Goal: Use online tool/utility: Utilize a website feature to perform a specific function

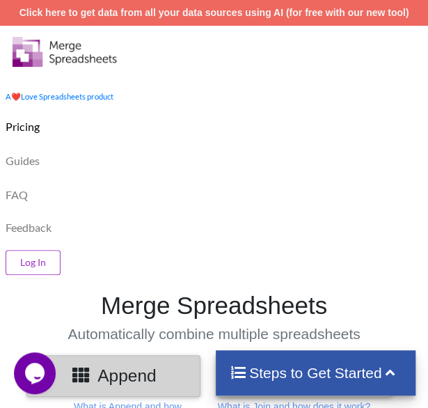
scroll to position [28, 0]
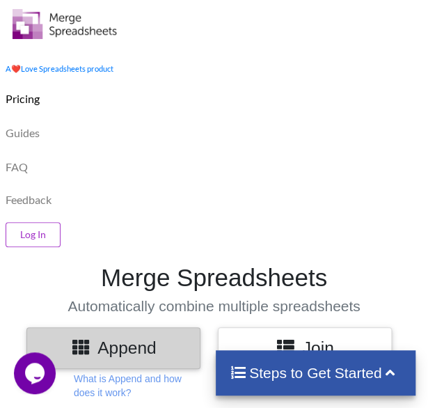
click at [198, 93] on div "Pricing" at bounding box center [214, 97] width 435 height 34
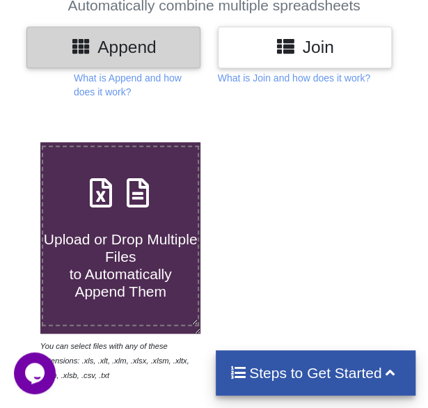
scroll to position [323, 0]
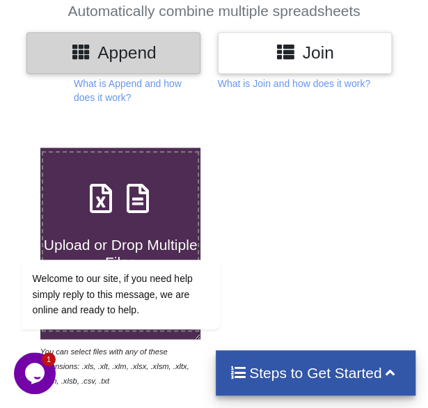
click at [198, 93] on p "What is Append and how does it work?" at bounding box center [137, 91] width 127 height 28
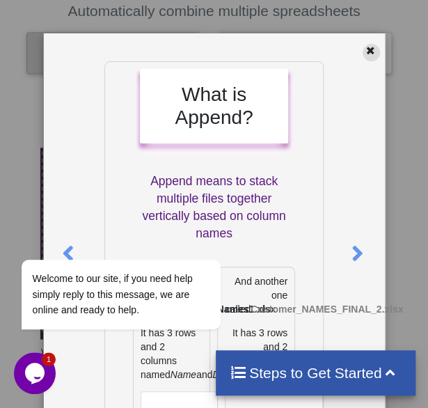
click at [365, 54] on icon at bounding box center [371, 49] width 12 height 10
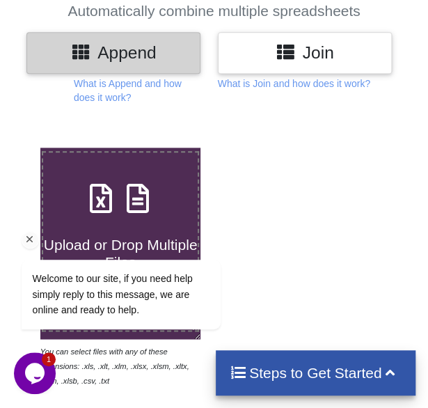
scroll to position [657, 0]
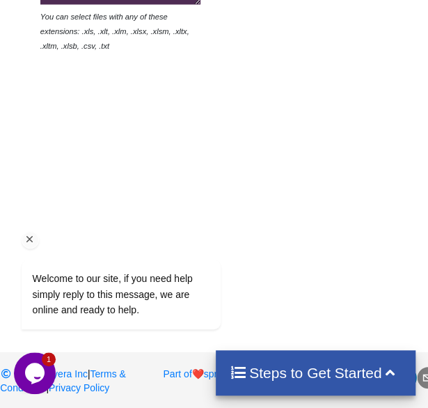
click at [51, 138] on div "Welcome to our site, if you need help simply reply to this message, we are onli…" at bounding box center [139, 237] width 250 height 212
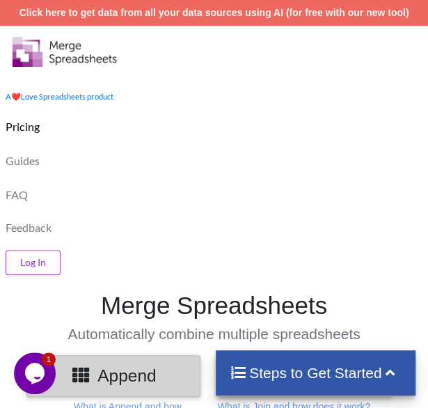
click at [113, 254] on div "Log In" at bounding box center [214, 259] width 435 height 37
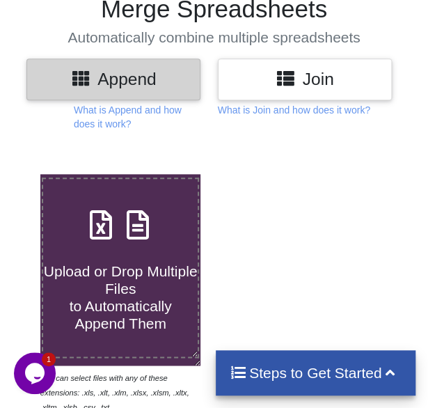
scroll to position [306, 0]
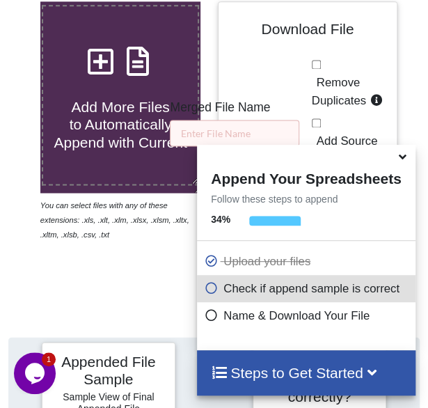
click at [317, 253] on div "Upload your files" at bounding box center [306, 261] width 218 height 27
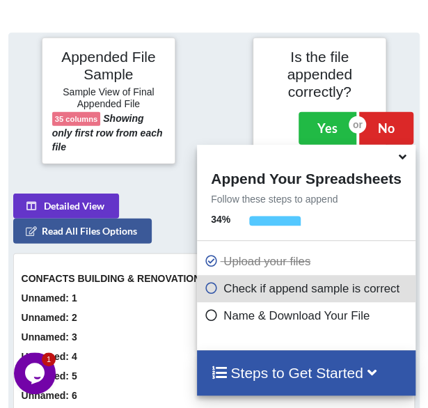
scroll to position [804, 0]
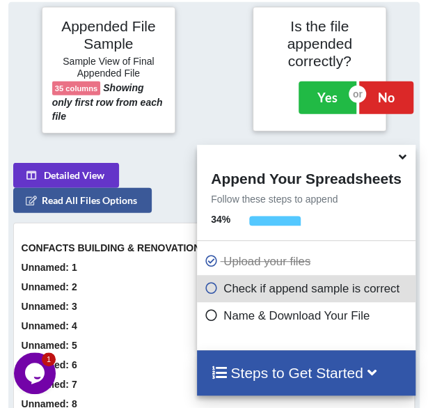
click at [400, 161] on icon at bounding box center [401, 154] width 15 height 13
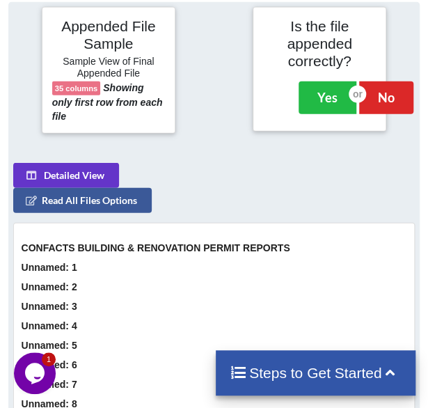
scroll to position [447, 0]
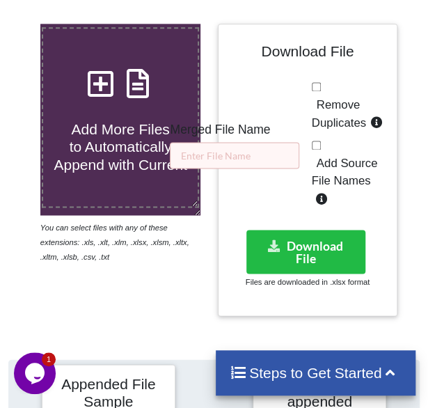
click at [338, 91] on div "Remove Duplicates Add Source File Names" at bounding box center [350, 146] width 76 height 134
click at [314, 98] on span "Remove Duplicates" at bounding box center [339, 113] width 54 height 31
click at [314, 91] on input "Remove Duplicates" at bounding box center [316, 86] width 9 height 9
checkbox input "true"
click at [273, 143] on input "text" at bounding box center [234, 155] width 129 height 26
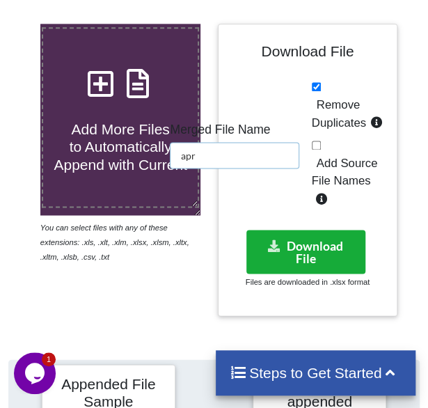
type input "apr"
click at [298, 239] on button "Download File" at bounding box center [306, 252] width 120 height 44
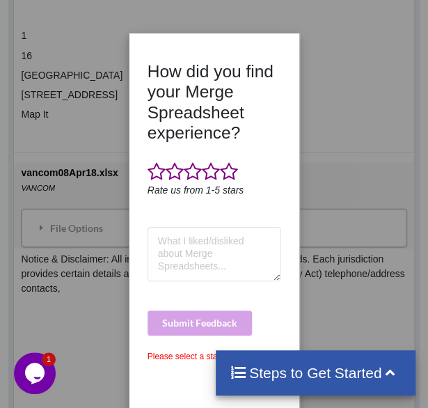
scroll to position [5168, 0]
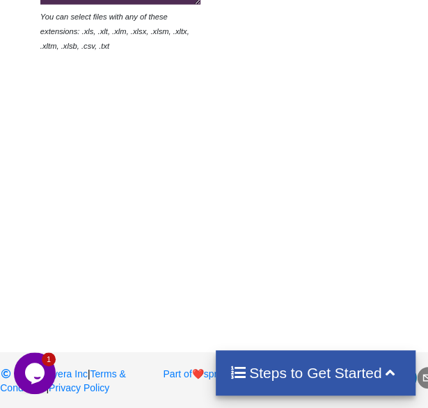
click at [121, 175] on div "Upload or Drop Multiple Files to Automatically Append Them You can select files…" at bounding box center [214, 53] width 428 height 539
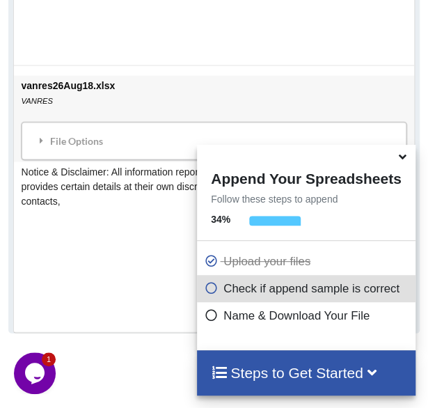
scroll to position [4822, 0]
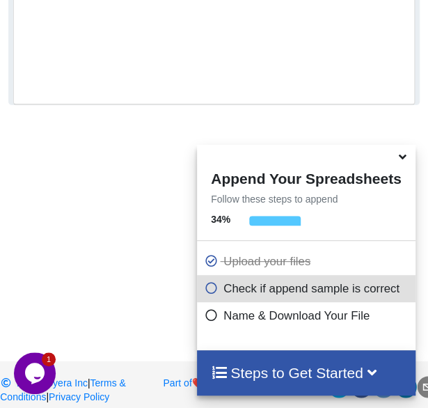
click at [406, 157] on icon at bounding box center [401, 154] width 15 height 13
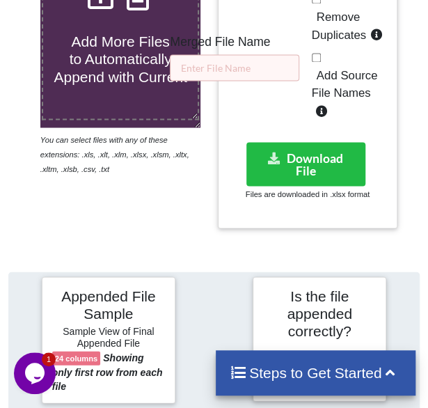
scroll to position [508, 0]
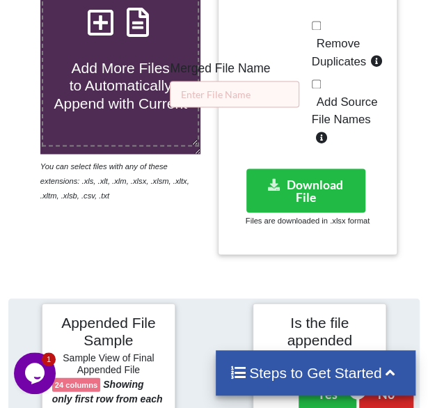
click at [341, 40] on span "Remove Duplicates" at bounding box center [339, 52] width 54 height 31
click at [321, 30] on input "Remove Duplicates" at bounding box center [316, 25] width 9 height 9
checkbox input "true"
click at [236, 97] on input "text" at bounding box center [234, 94] width 129 height 26
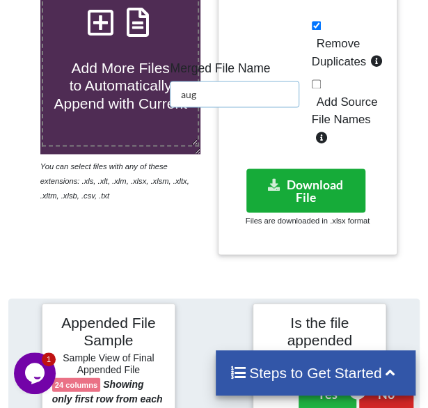
type input "aug"
click at [312, 189] on button "Download File" at bounding box center [306, 190] width 120 height 44
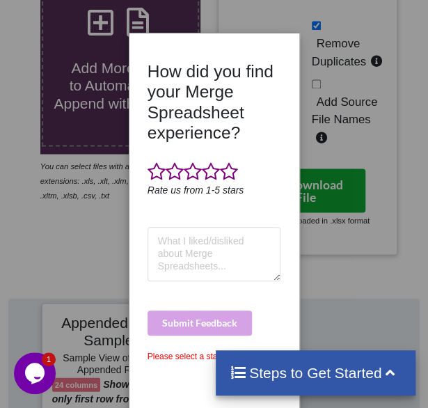
scroll to position [4811, 0]
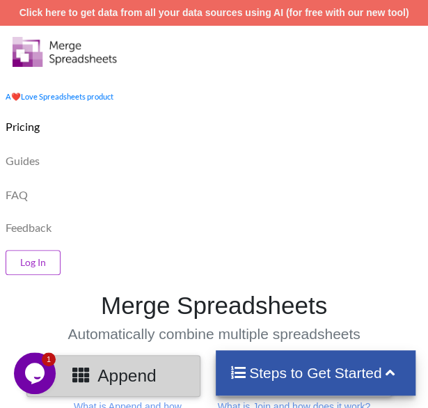
click at [165, 186] on div "FAQ" at bounding box center [214, 193] width 435 height 34
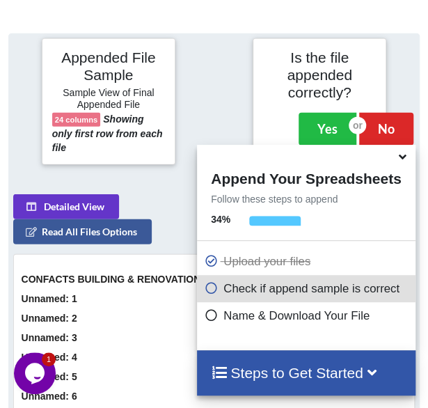
scroll to position [804, 0]
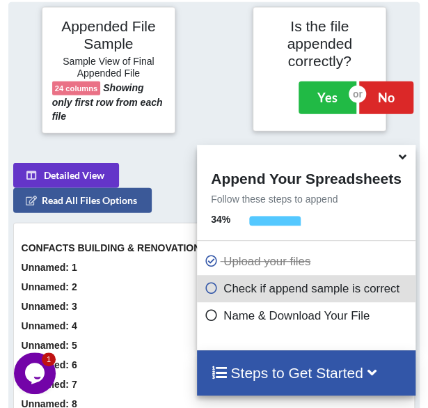
click at [408, 159] on icon at bounding box center [401, 154] width 15 height 13
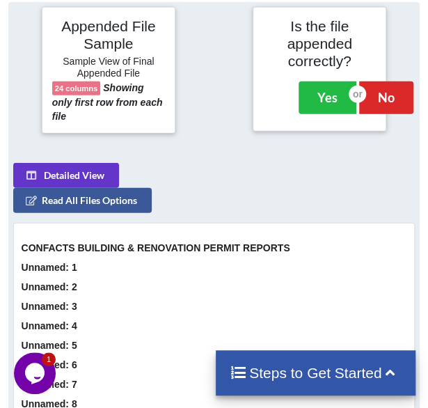
click at [413, 67] on div at bounding box center [407, 70] width 35 height 127
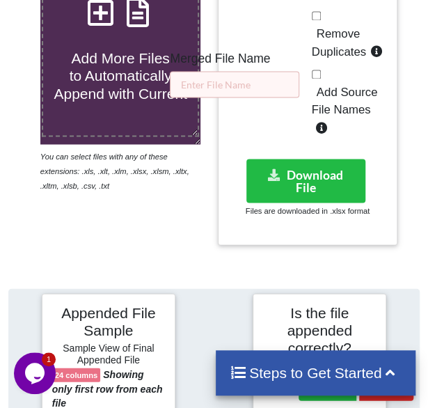
scroll to position [497, 0]
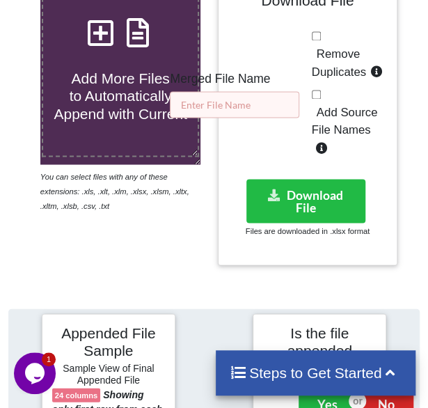
click at [269, 101] on input "text" at bounding box center [234, 104] width 129 height 26
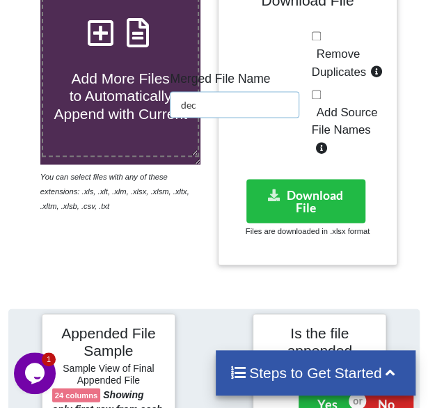
type input "dec"
click at [346, 55] on span "Remove Duplicates" at bounding box center [339, 62] width 54 height 31
click at [321, 40] on input "Remove Duplicates" at bounding box center [316, 35] width 9 height 9
checkbox input "true"
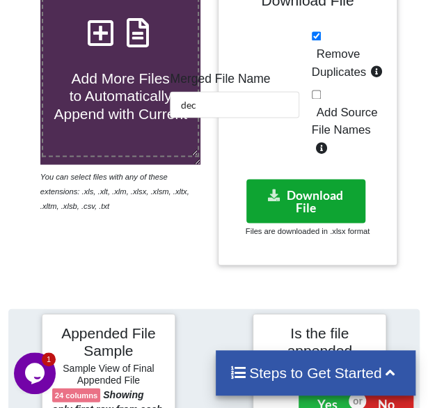
click at [316, 182] on button "Download File" at bounding box center [306, 201] width 120 height 44
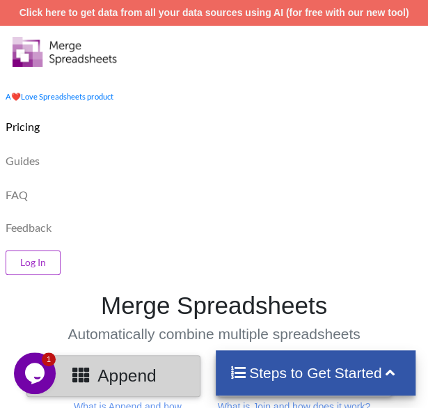
click at [159, 193] on div "FAQ" at bounding box center [214, 193] width 435 height 34
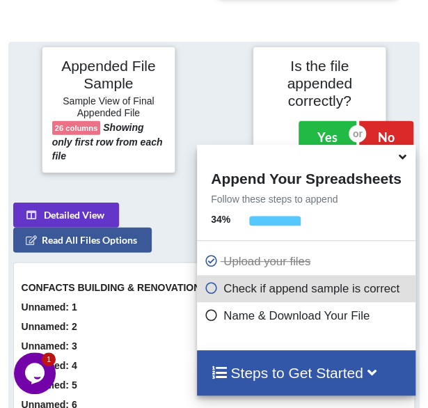
scroll to position [804, 0]
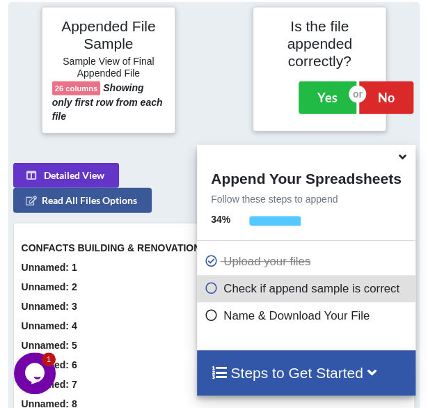
click at [401, 161] on icon at bounding box center [401, 154] width 15 height 13
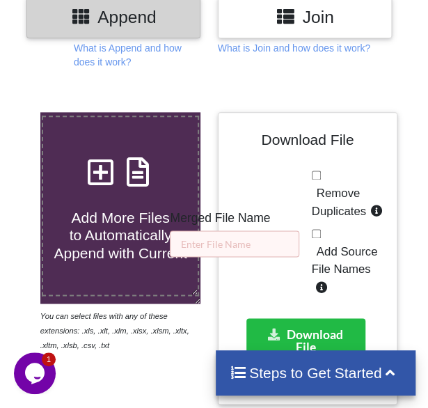
scroll to position [330, 0]
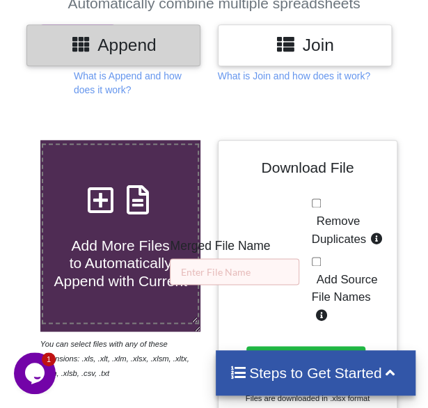
click at [250, 253] on div "Merged File Name" at bounding box center [234, 262] width 129 height 46
click at [239, 275] on input "text" at bounding box center [234, 271] width 129 height 26
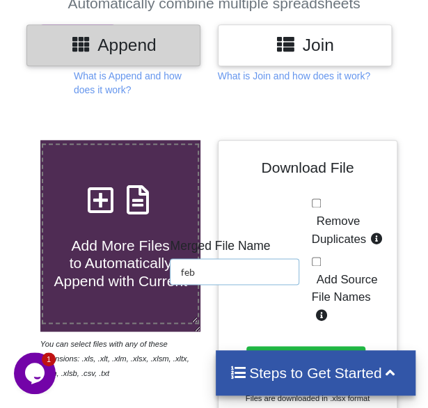
type input "feb"
click at [342, 217] on span "Remove Duplicates" at bounding box center [339, 229] width 54 height 31
click at [321, 207] on input "Remove Duplicates" at bounding box center [316, 202] width 9 height 9
checkbox input "true"
click at [298, 346] on button "Download File" at bounding box center [306, 368] width 120 height 44
